Goal: Task Accomplishment & Management: Manage account settings

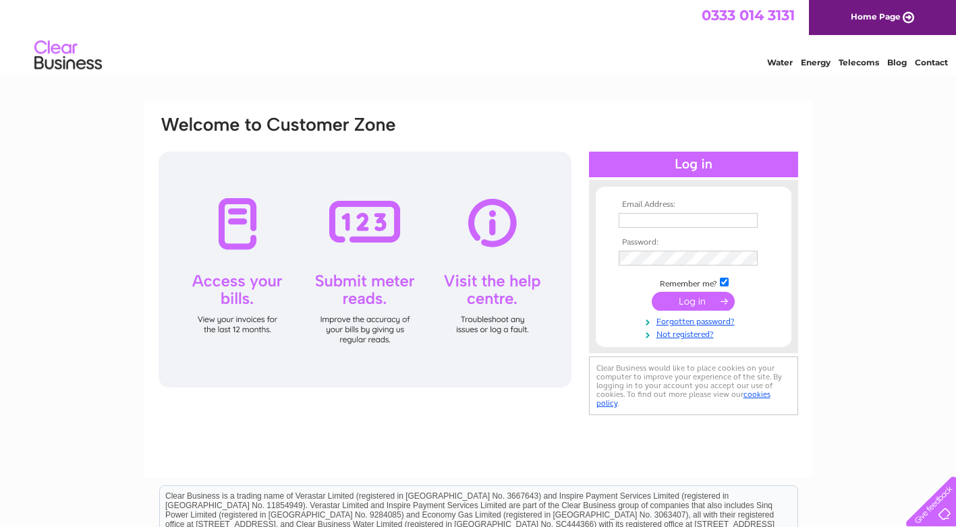
type input "[EMAIL_ADDRESS][DOMAIN_NAME]"
click at [697, 296] on input "submit" at bounding box center [692, 301] width 83 height 19
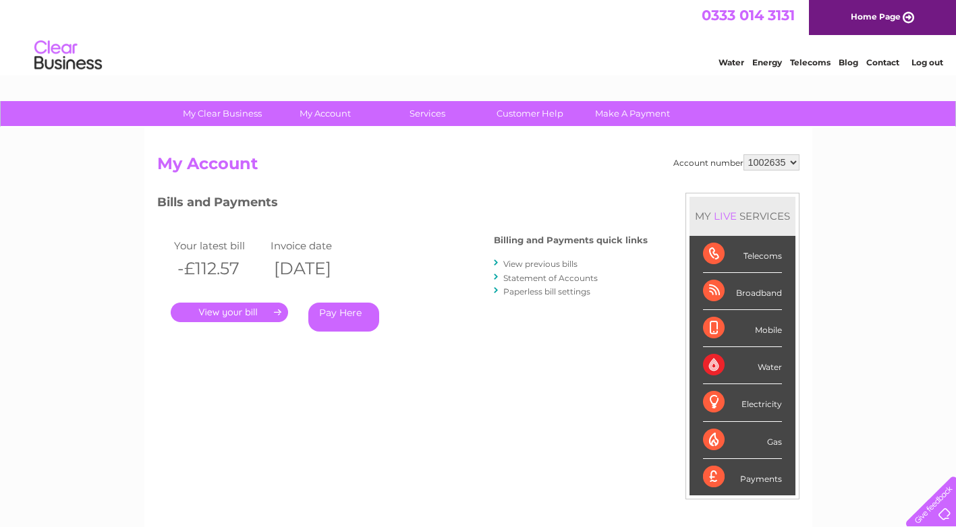
click at [795, 163] on select "1002635 2036181" at bounding box center [771, 162] width 56 height 16
select select "2036181"
click at [743, 154] on select "1002635 2036181" at bounding box center [771, 162] width 56 height 16
click at [548, 262] on link "View previous bills" at bounding box center [540, 264] width 74 height 10
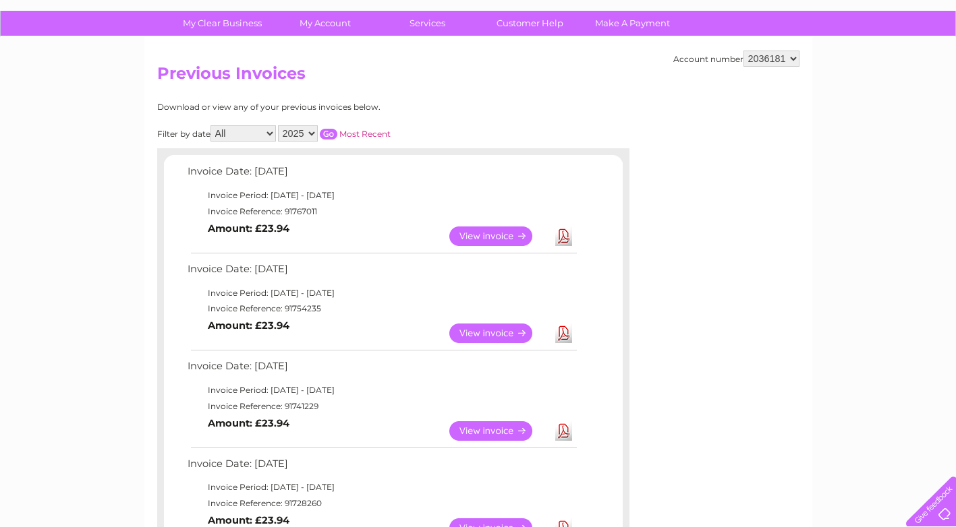
scroll to position [202, 0]
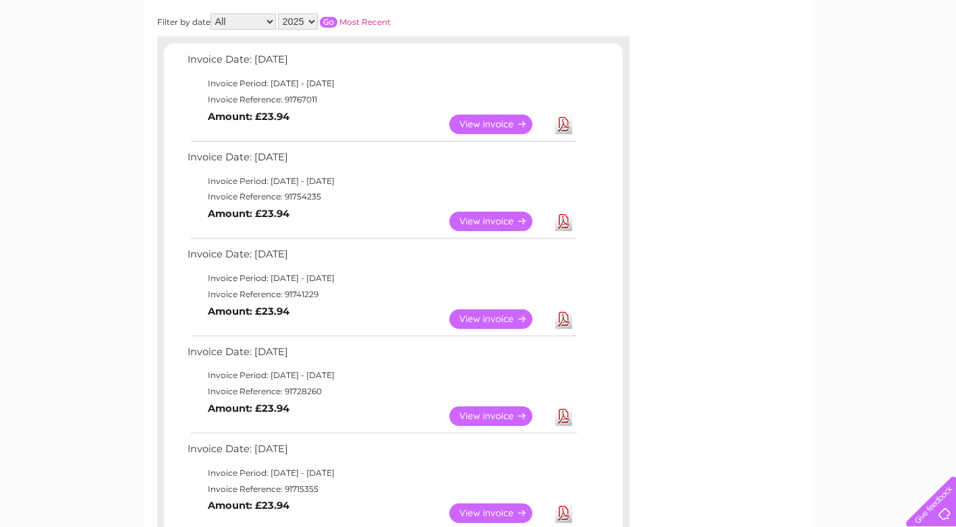
click at [564, 416] on link "Download" at bounding box center [563, 417] width 17 height 20
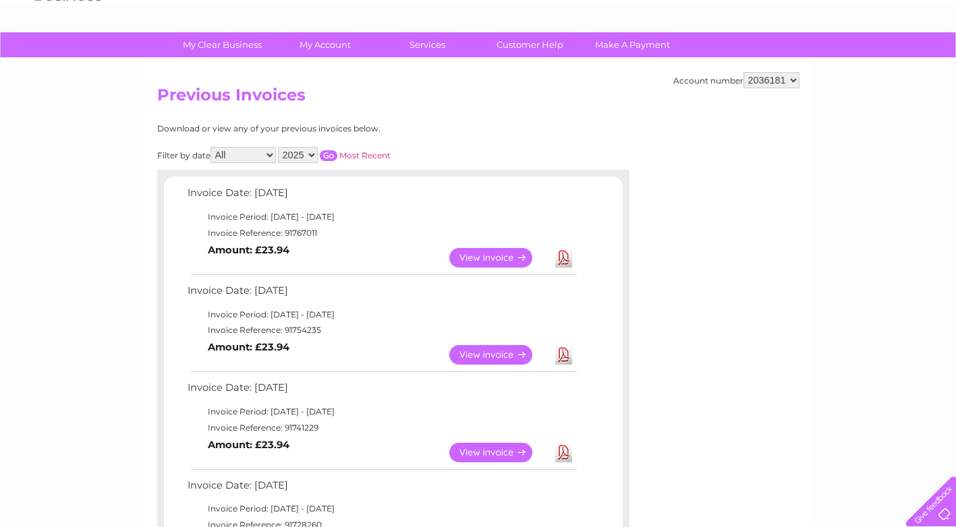
scroll to position [0, 0]
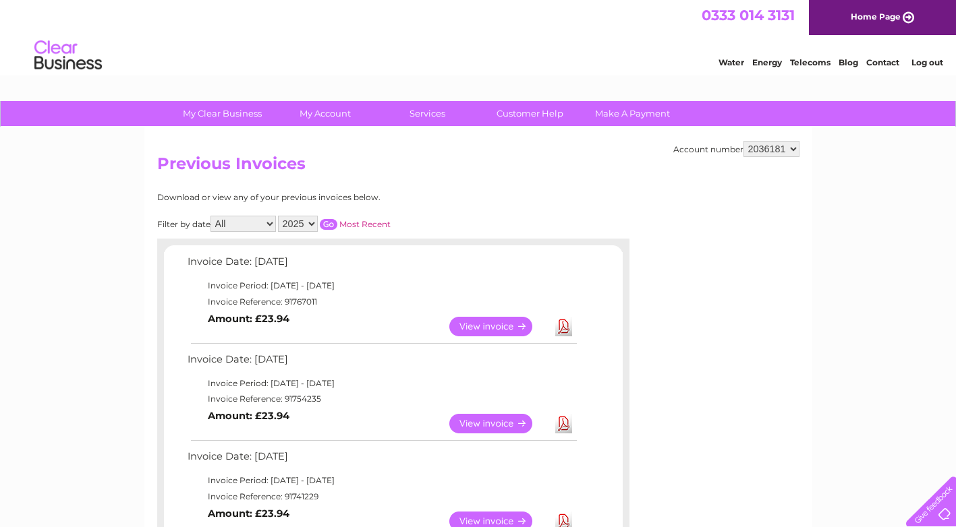
click at [929, 62] on link "Log out" at bounding box center [927, 62] width 32 height 10
